Goal: Task Accomplishment & Management: Use online tool/utility

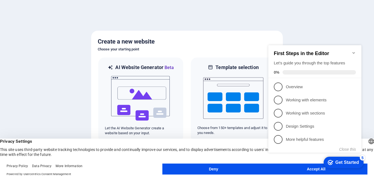
click div "checkmark Get Started 5 First Steps in the Editor Let's guide you through the t…"
click at [354, 52] on icon "Minimize checklist" at bounding box center [354, 53] width 4 height 4
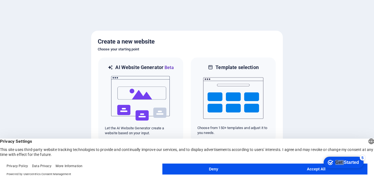
click div "checkmark Get Started 5 First Steps in the Editor Let's guide you through the t…"
click at [307, 168] on button "Accept All" at bounding box center [316, 169] width 103 height 11
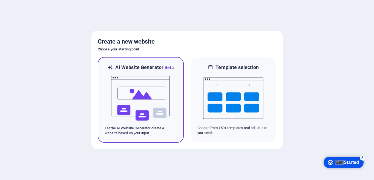
click at [161, 105] on img at bounding box center [141, 98] width 60 height 55
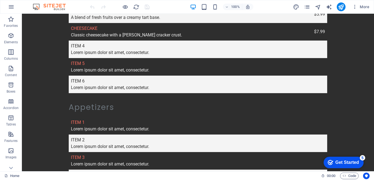
scroll to position [1257, 0]
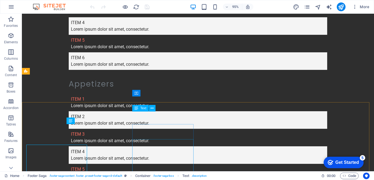
scroll to position [1248, 0]
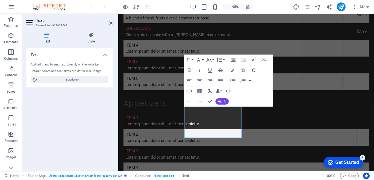
click at [85, 116] on div "Text Add, edit, and format text directly on the website. Default colors and fon…" at bounding box center [69, 107] width 86 height 119
drag, startPoint x: 78, startPoint y: 65, endPoint x: 105, endPoint y: 54, distance: 30.1
click at [105, 54] on li "Text Add, edit, and format text directly on the website. Default colors and fon…" at bounding box center [69, 67] width 86 height 39
click at [105, 54] on h4 "Text" at bounding box center [69, 53] width 86 height 10
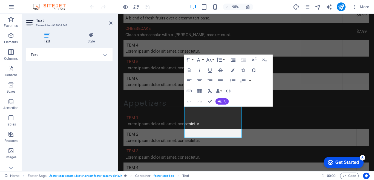
click at [105, 54] on h4 "Text" at bounding box center [69, 54] width 86 height 13
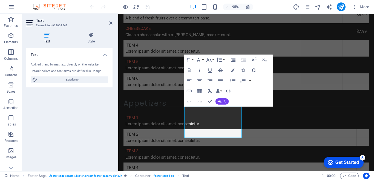
click at [45, 37] on icon at bounding box center [46, 34] width 41 height 5
click at [81, 63] on div "Add, edit, and format text directly on the website." at bounding box center [70, 64] width 78 height 5
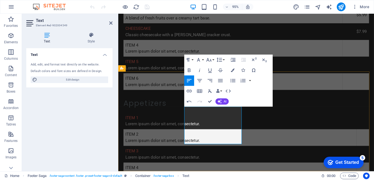
scroll to position [1248, 0]
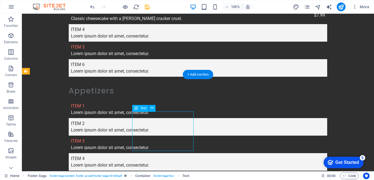
drag, startPoint x: 137, startPoint y: 147, endPoint x: 150, endPoint y: 141, distance: 14.1
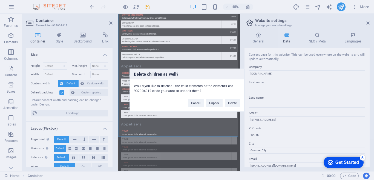
scroll to position [1228, 0]
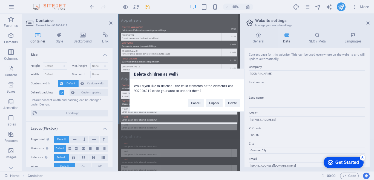
click at [292, 119] on div "Delete children as well? Would you like to delete all the child elements of the…" at bounding box center [187, 90] width 374 height 180
drag, startPoint x: 292, startPoint y: 119, endPoint x: 279, endPoint y: 117, distance: 12.7
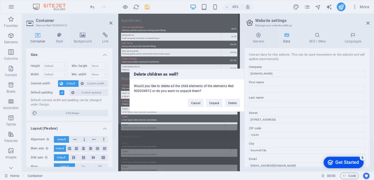
click at [279, 117] on div "Delete children as well? Would you like to delete all the child elements of the…" at bounding box center [187, 90] width 374 height 180
click at [230, 105] on button "Delete" at bounding box center [232, 103] width 15 height 8
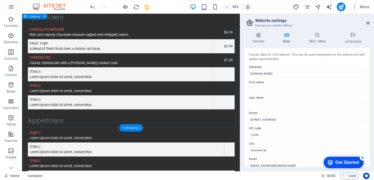
scroll to position [898, 0]
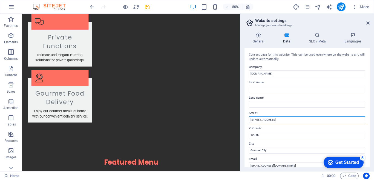
click at [271, 119] on input "[STREET_ADDRESS]" at bounding box center [307, 119] width 116 height 7
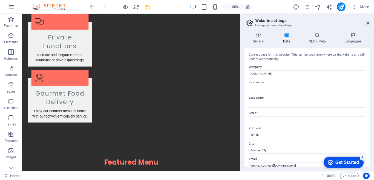
click at [267, 136] on input "12345" at bounding box center [307, 135] width 116 height 7
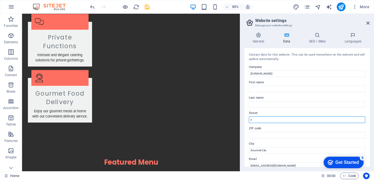
click at [260, 121] on input "x" at bounding box center [307, 119] width 116 height 7
type input "xxx"
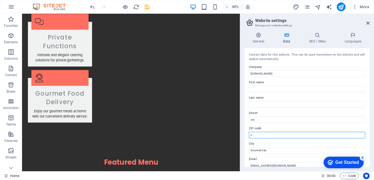
click at [260, 136] on input "x" at bounding box center [307, 135] width 116 height 7
type input "xxx"
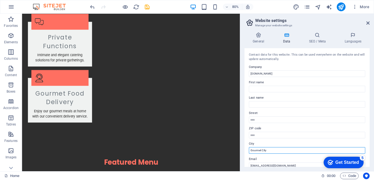
click at [271, 152] on input "Gourmet City" at bounding box center [307, 150] width 116 height 7
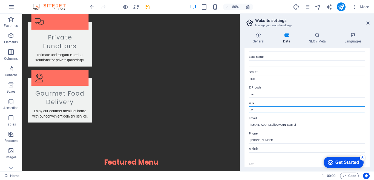
scroll to position [43, 0]
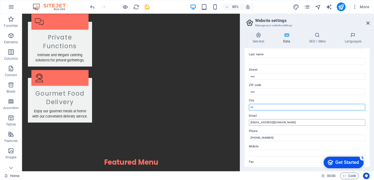
type input "xx"
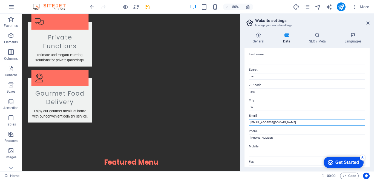
click at [307, 122] on input "[EMAIL_ADDRESS][DOMAIN_NAME]" at bounding box center [307, 122] width 116 height 7
type input "[EMAIL_ADDRESS][DOMAIN_NAME]"
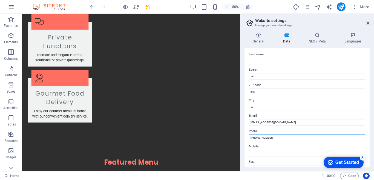
click at [302, 137] on input "[PHONE_NUMBER]" at bounding box center [307, 137] width 116 height 7
click at [302, 137] on input "x" at bounding box center [307, 137] width 116 height 7
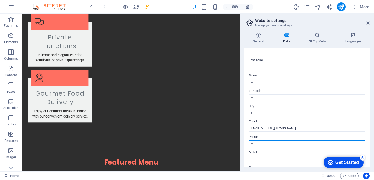
scroll to position [0, 0]
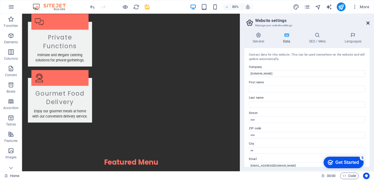
type input "xxx"
click at [369, 23] on icon at bounding box center [367, 23] width 3 height 4
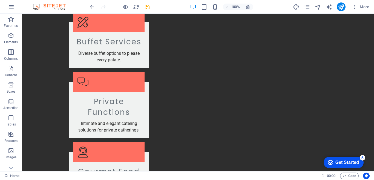
scroll to position [927, 0]
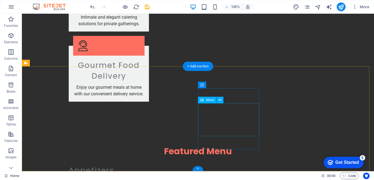
drag, startPoint x: 203, startPoint y: 126, endPoint x: 310, endPoint y: 121, distance: 106.7
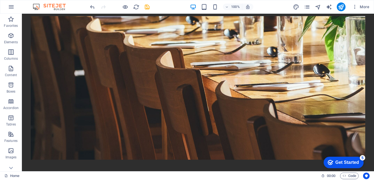
scroll to position [0, 0]
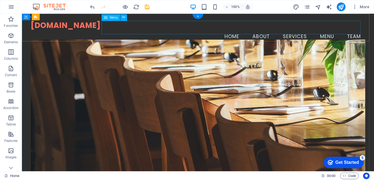
click at [326, 30] on nav "Home About Services Menu Team" at bounding box center [198, 37] width 335 height 14
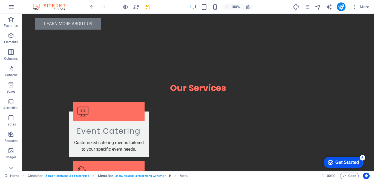
scroll to position [556, 0]
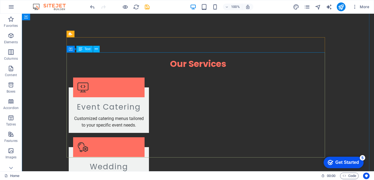
click at [85, 50] on span "Text" at bounding box center [88, 48] width 6 height 3
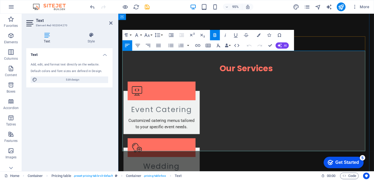
scroll to position [563, 0]
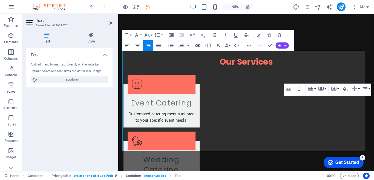
click at [358, 95] on div "Table Header Remove Table Row Insert row above Insert row below Delete row Colu…" at bounding box center [328, 90] width 88 height 13
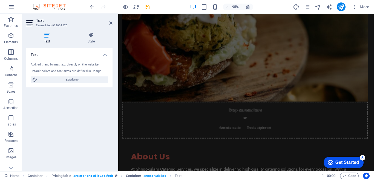
scroll to position [0, 0]
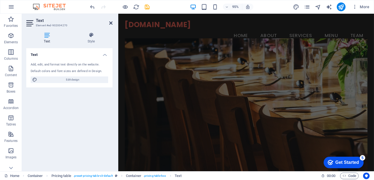
click at [111, 24] on icon at bounding box center [110, 23] width 3 height 4
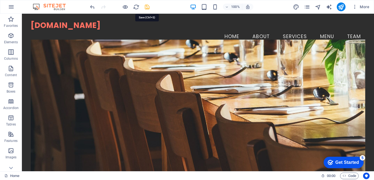
click at [146, 7] on icon "save" at bounding box center [147, 7] width 6 height 6
drag, startPoint x: 126, startPoint y: 49, endPoint x: 68, endPoint y: 48, distance: 57.5
click at [68, 48] on figure at bounding box center [198, 111] width 335 height 144
click at [363, 9] on span "More" at bounding box center [360, 6] width 17 height 5
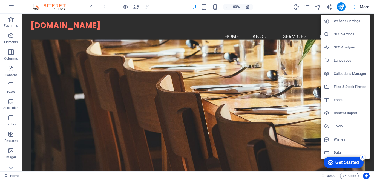
drag, startPoint x: 370, startPoint y: 40, endPoint x: 370, endPoint y: 48, distance: 8.5
click at [370, 48] on div at bounding box center [187, 90] width 374 height 180
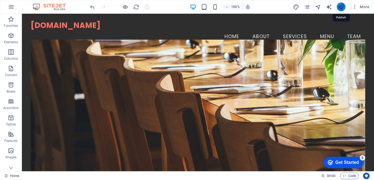
click at [341, 7] on icon "publish" at bounding box center [341, 7] width 6 height 6
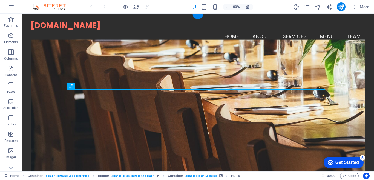
drag, startPoint x: 233, startPoint y: 80, endPoint x: 282, endPoint y: 118, distance: 61.7
click at [282, 118] on div "Welcome to Shrigokulam Catering Services Your event, our passion. Explore Our S…" at bounding box center [198, 163] width 335 height 225
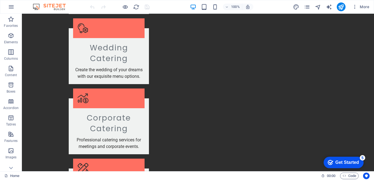
scroll to position [687, 0]
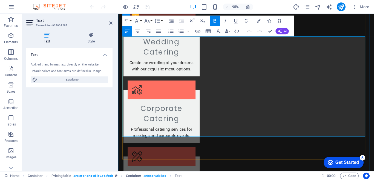
scroll to position [694, 0]
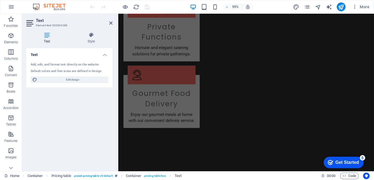
scroll to position [914, 0]
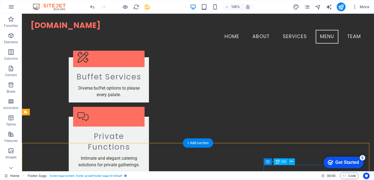
scroll to position [914, 0]
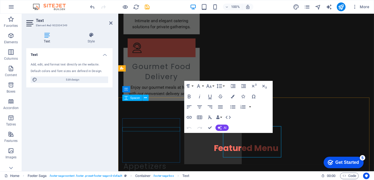
scroll to position [913, 0]
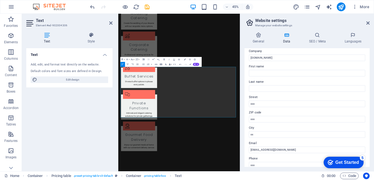
scroll to position [9, 0]
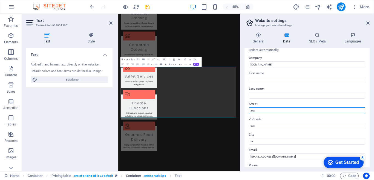
click at [262, 110] on input "xxx" at bounding box center [307, 110] width 116 height 7
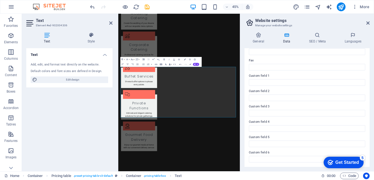
scroll to position [0, 0]
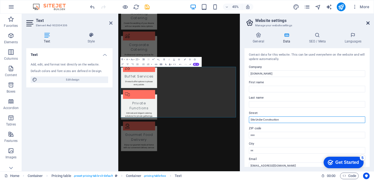
type input "Site Under Construction"
click at [369, 23] on icon at bounding box center [367, 23] width 3 height 4
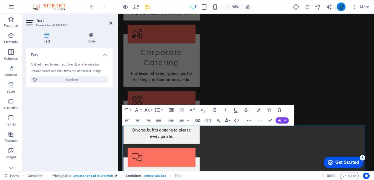
click at [345, 6] on button "publish" at bounding box center [341, 6] width 9 height 9
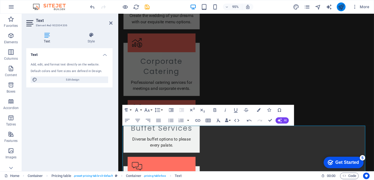
scroll to position [722, 0]
